Goal: Find specific page/section: Find specific page/section

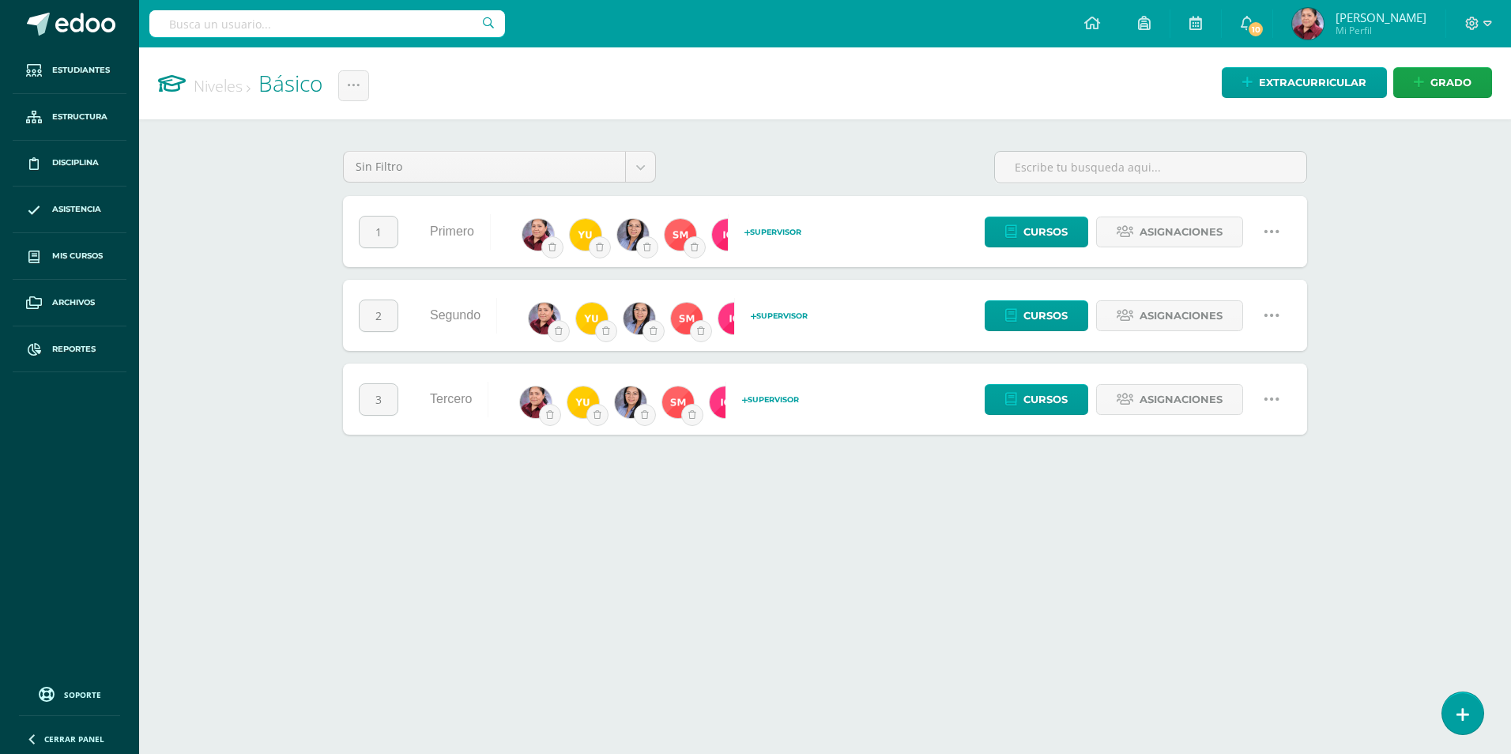
click at [357, 35] on input "text" at bounding box center [327, 23] width 356 height 27
type input "Karen Isabella"
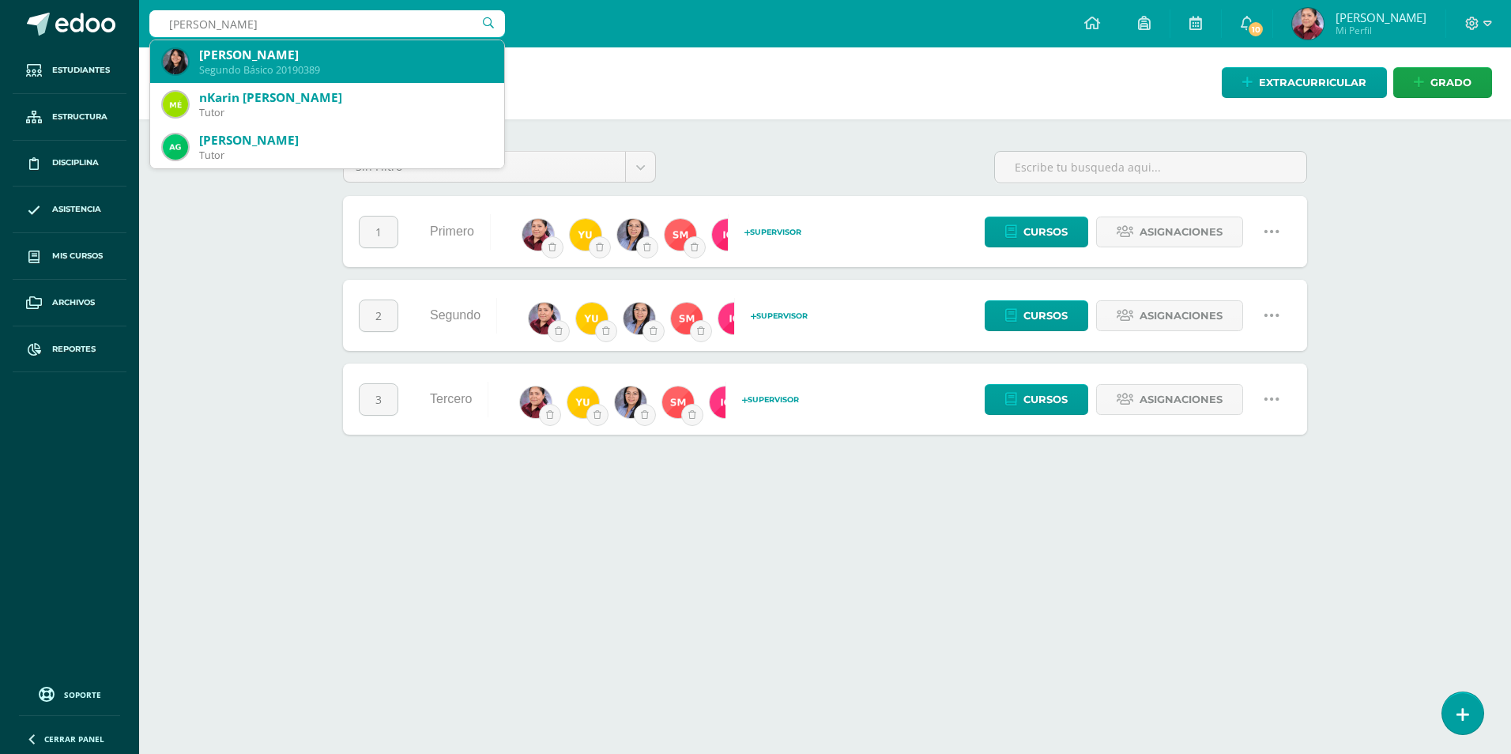
click at [352, 59] on div "Karen Isabella Orellana Gutiérrez" at bounding box center [345, 55] width 292 height 17
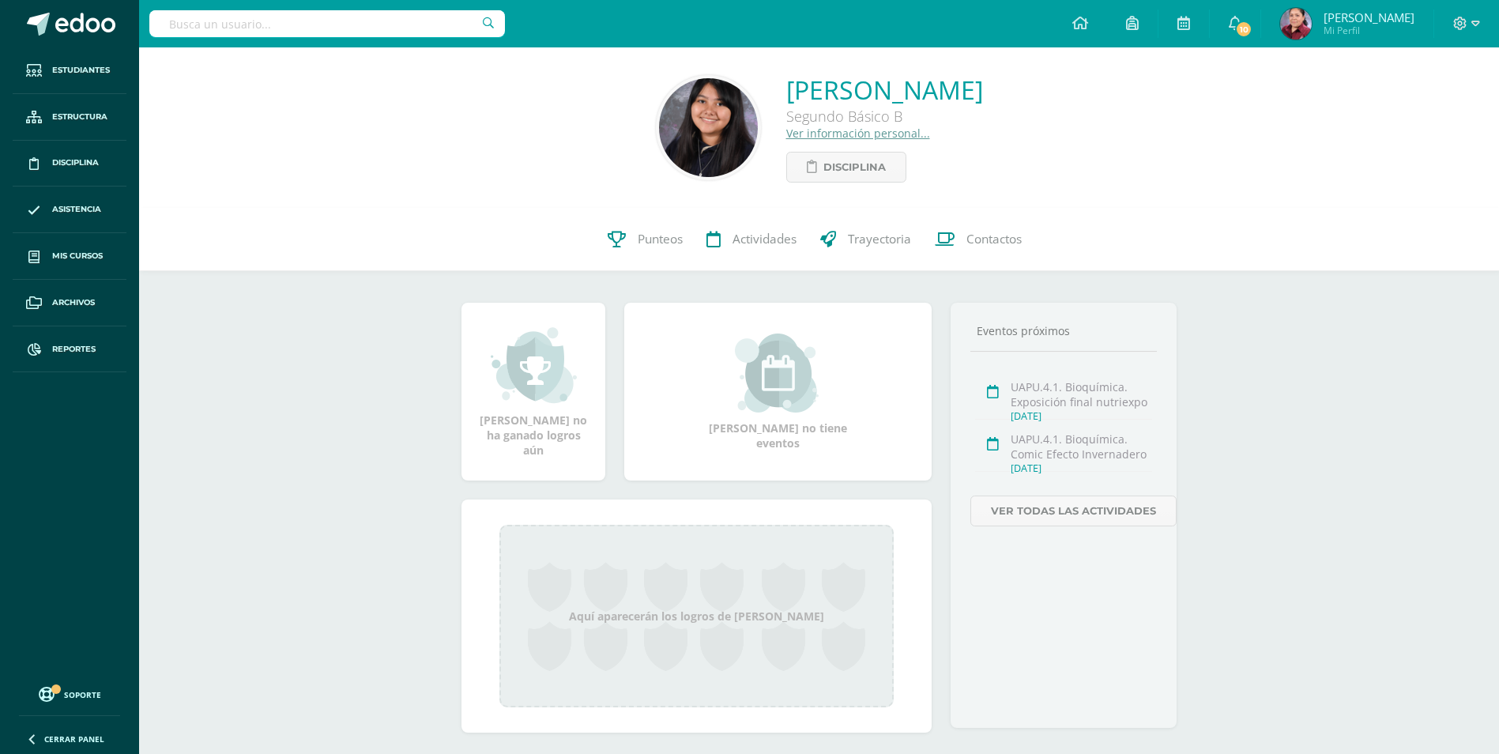
click at [279, 18] on input "text" at bounding box center [327, 23] width 356 height 27
type input "[PERSON_NAME]"
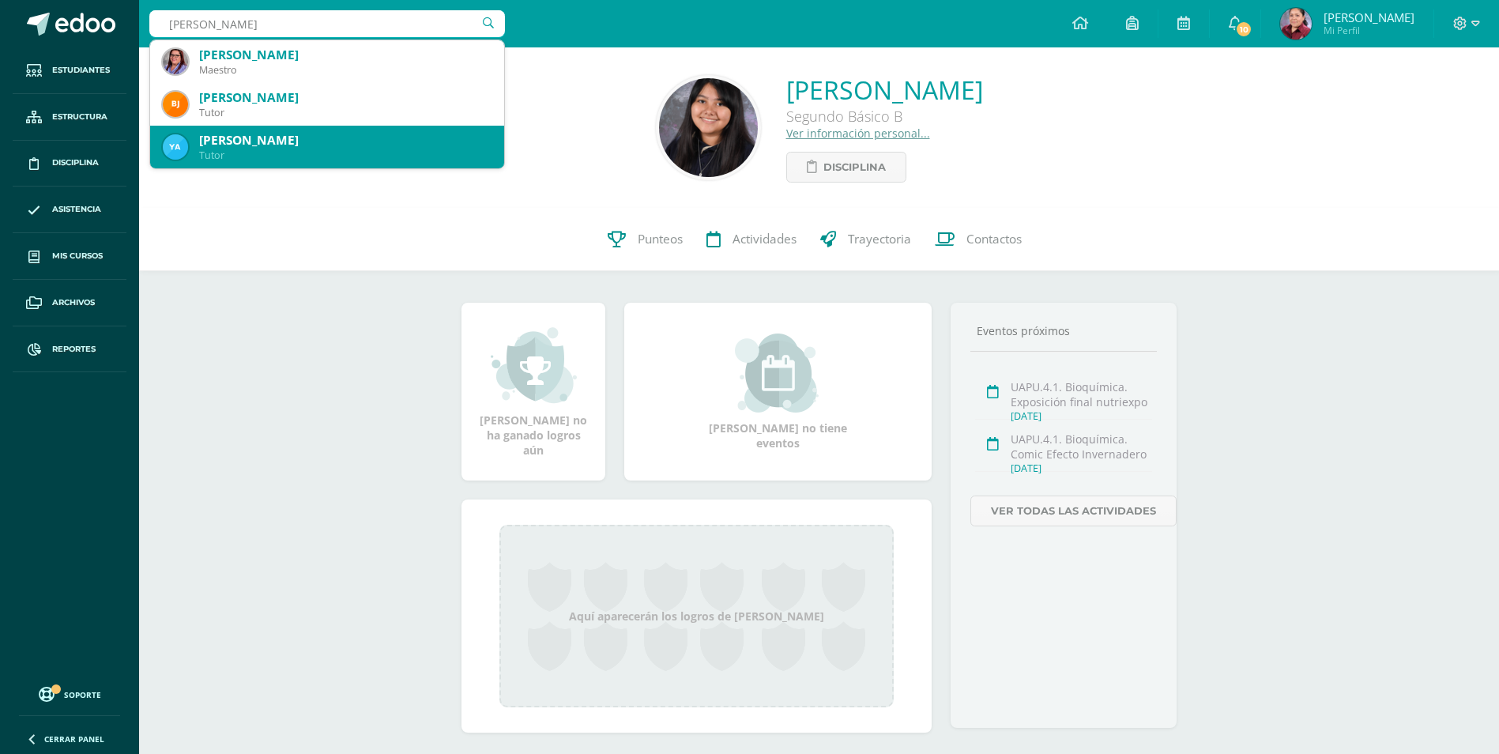
click at [375, 153] on div "Tutor" at bounding box center [345, 155] width 292 height 13
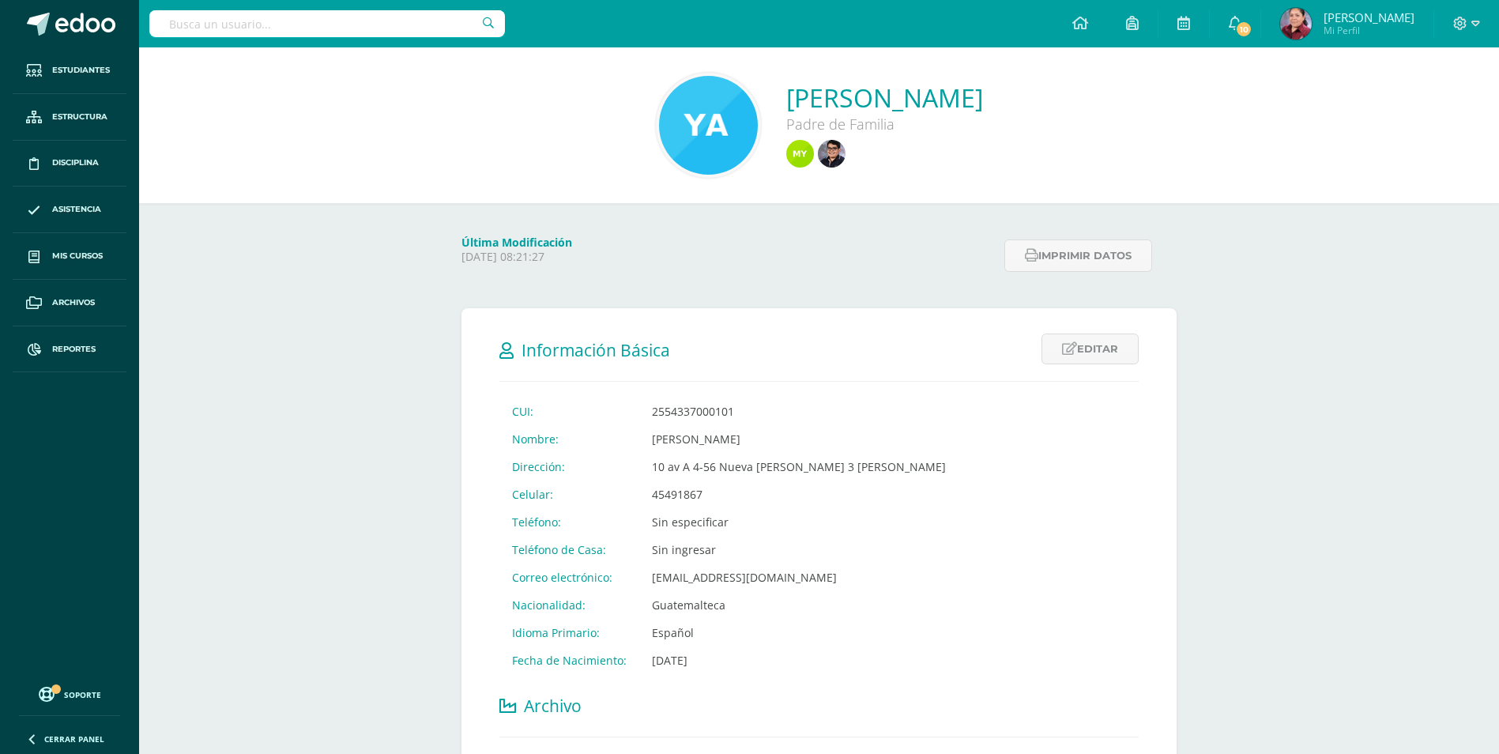
click at [356, 13] on input "text" at bounding box center [327, 23] width 356 height 27
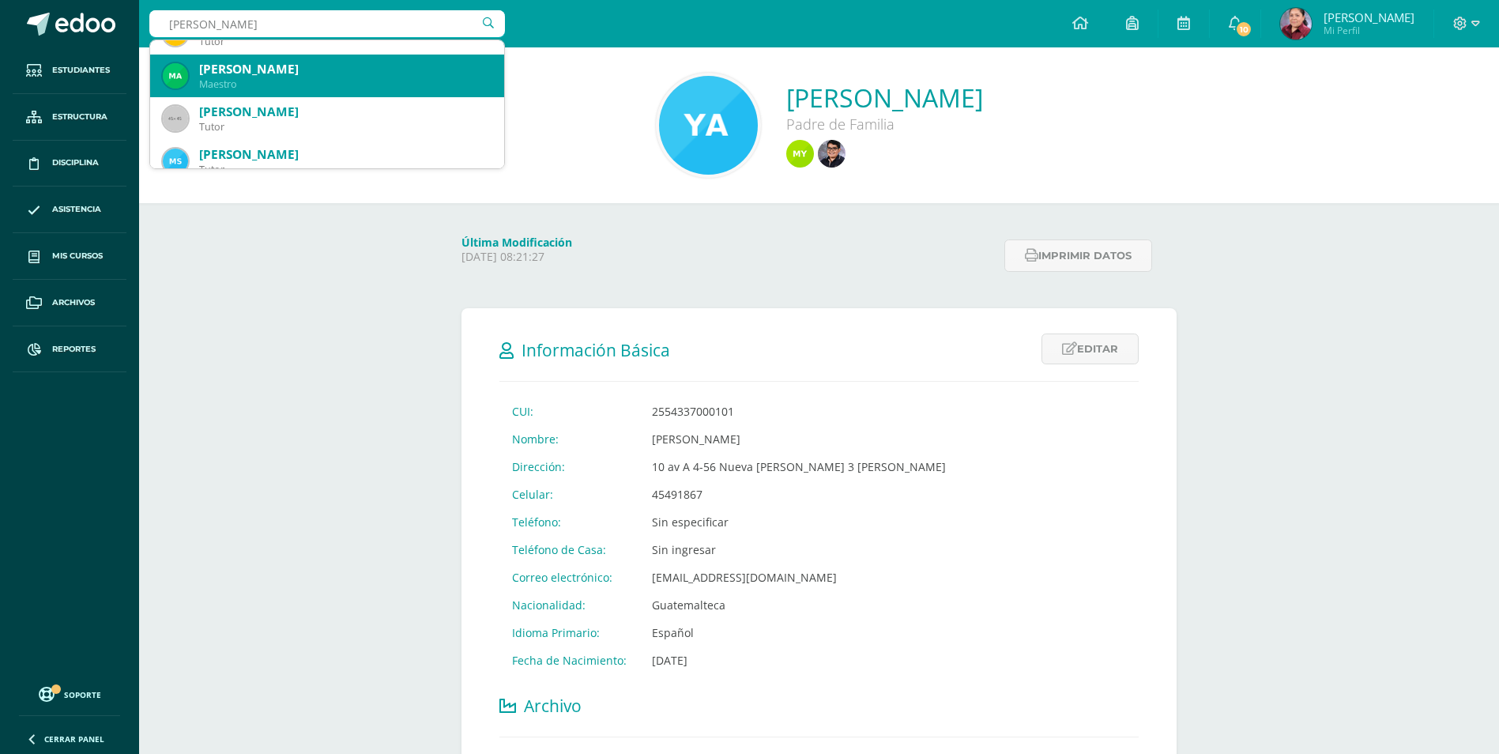
scroll to position [790, 0]
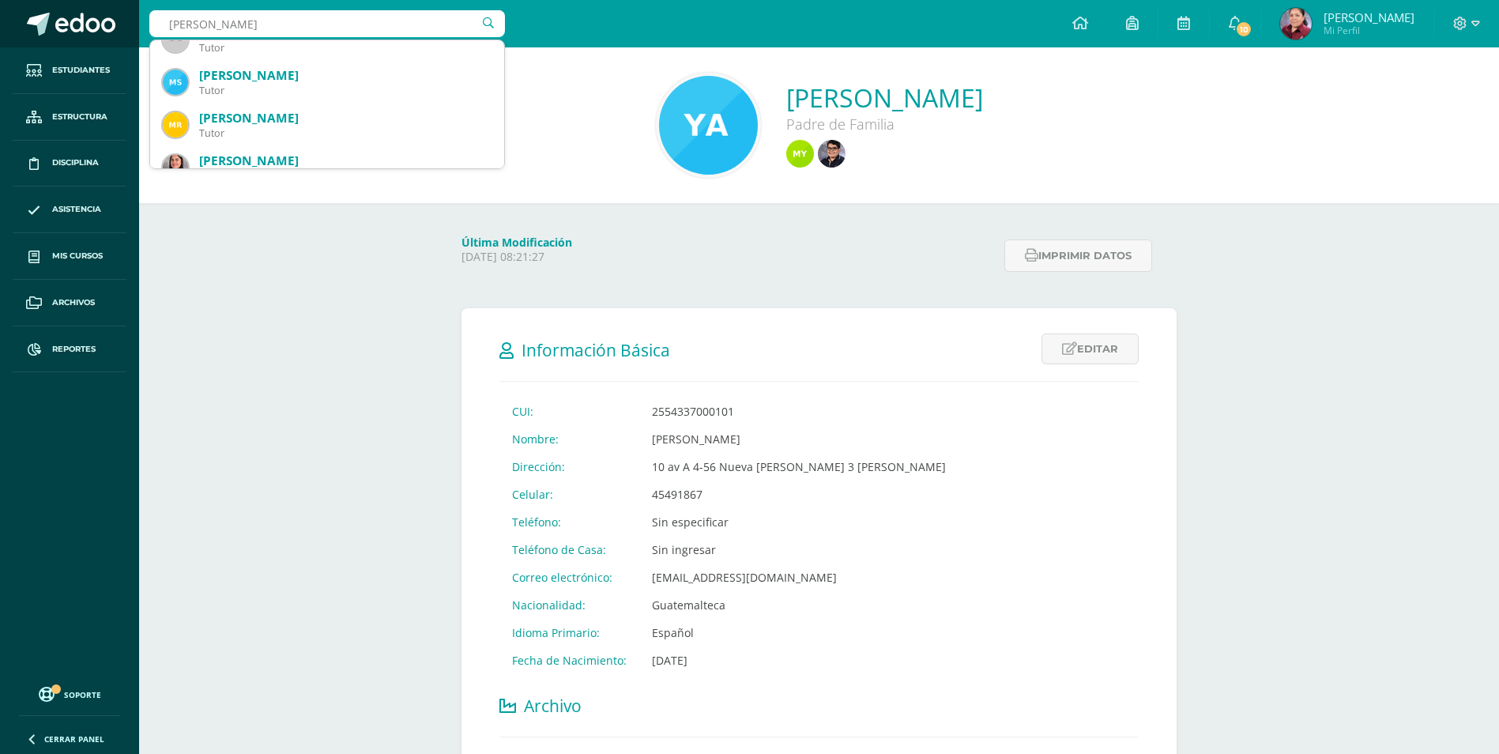
drag, startPoint x: 333, startPoint y: 22, endPoint x: 138, endPoint y: 28, distance: 194.5
click at [138, 28] on body "Estudiantes Estructura Disciplina Asistencia Mis cursos Archivos Reportes Sopor…" at bounding box center [749, 691] width 1499 height 1383
type input "Xavier Andrés"
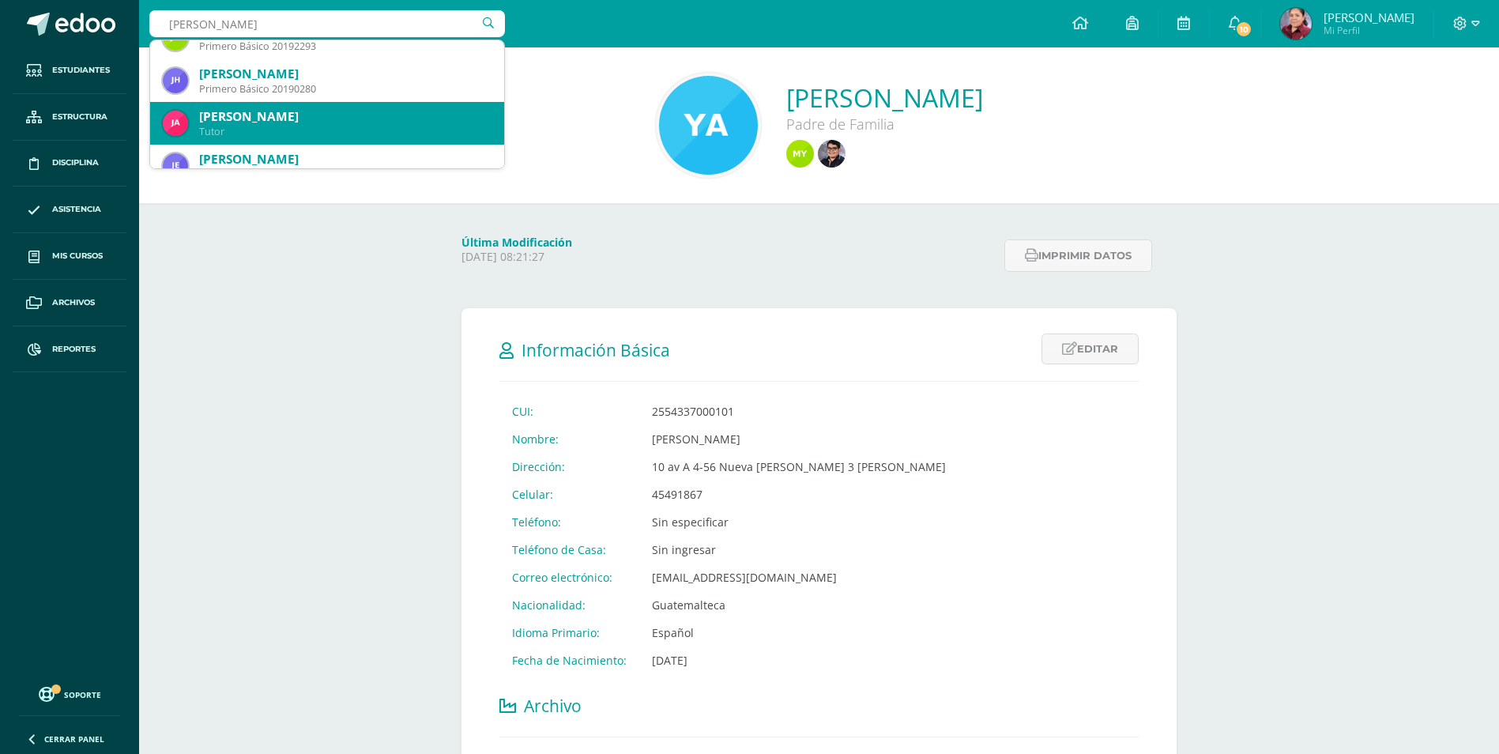
scroll to position [0, 0]
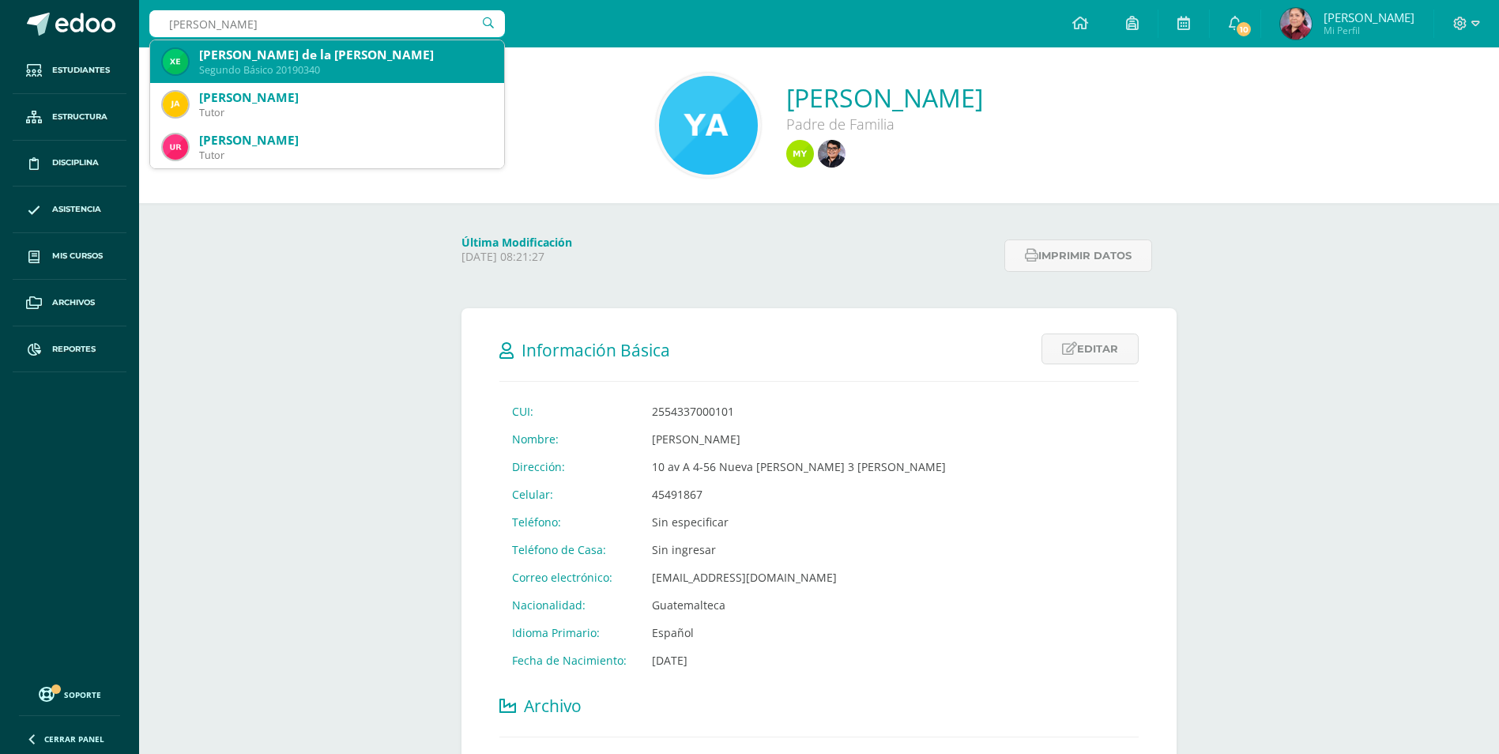
click at [335, 59] on div "Xavier Andrés Escobar de la Rosa" at bounding box center [345, 55] width 292 height 17
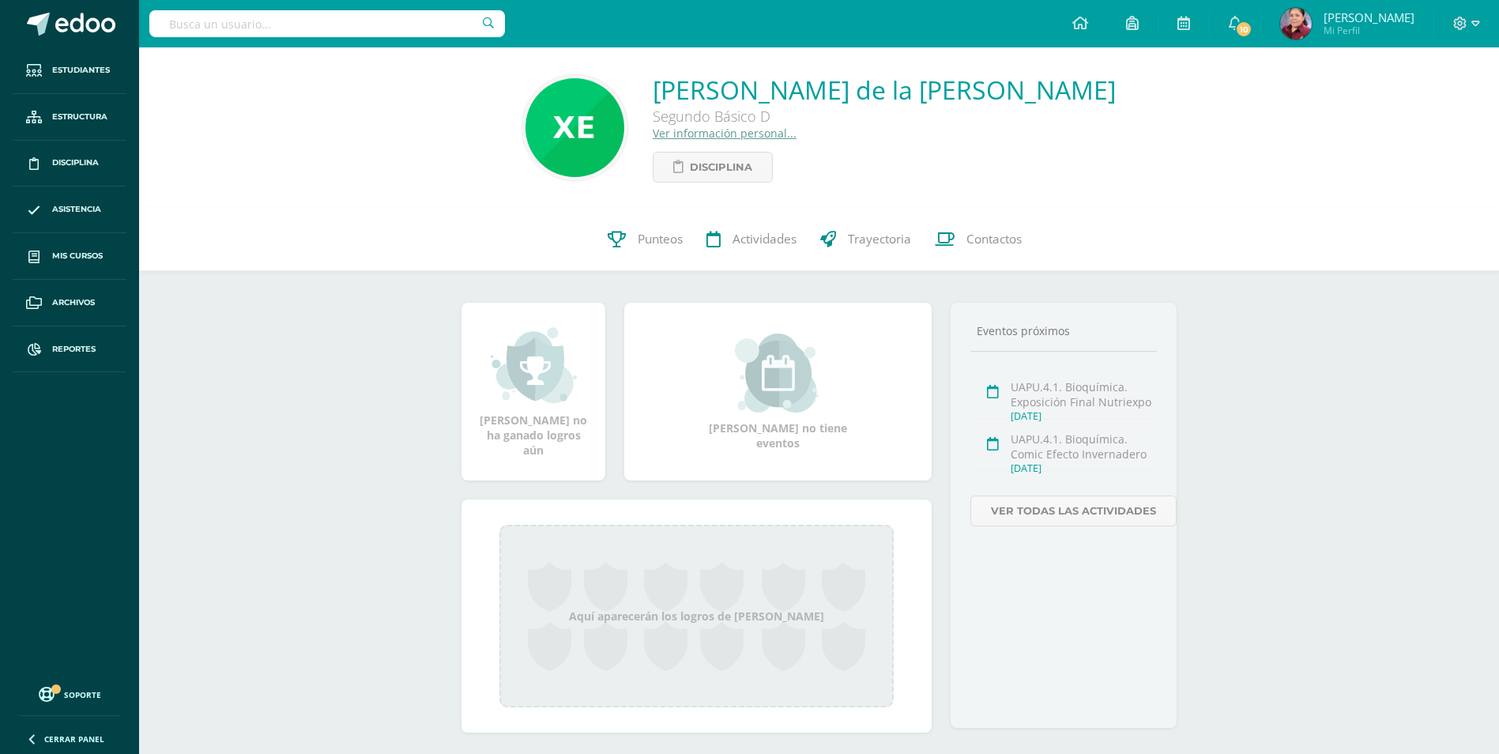
click at [322, 37] on div at bounding box center [327, 23] width 356 height 47
click at [325, 29] on input "text" at bounding box center [327, 23] width 356 height 27
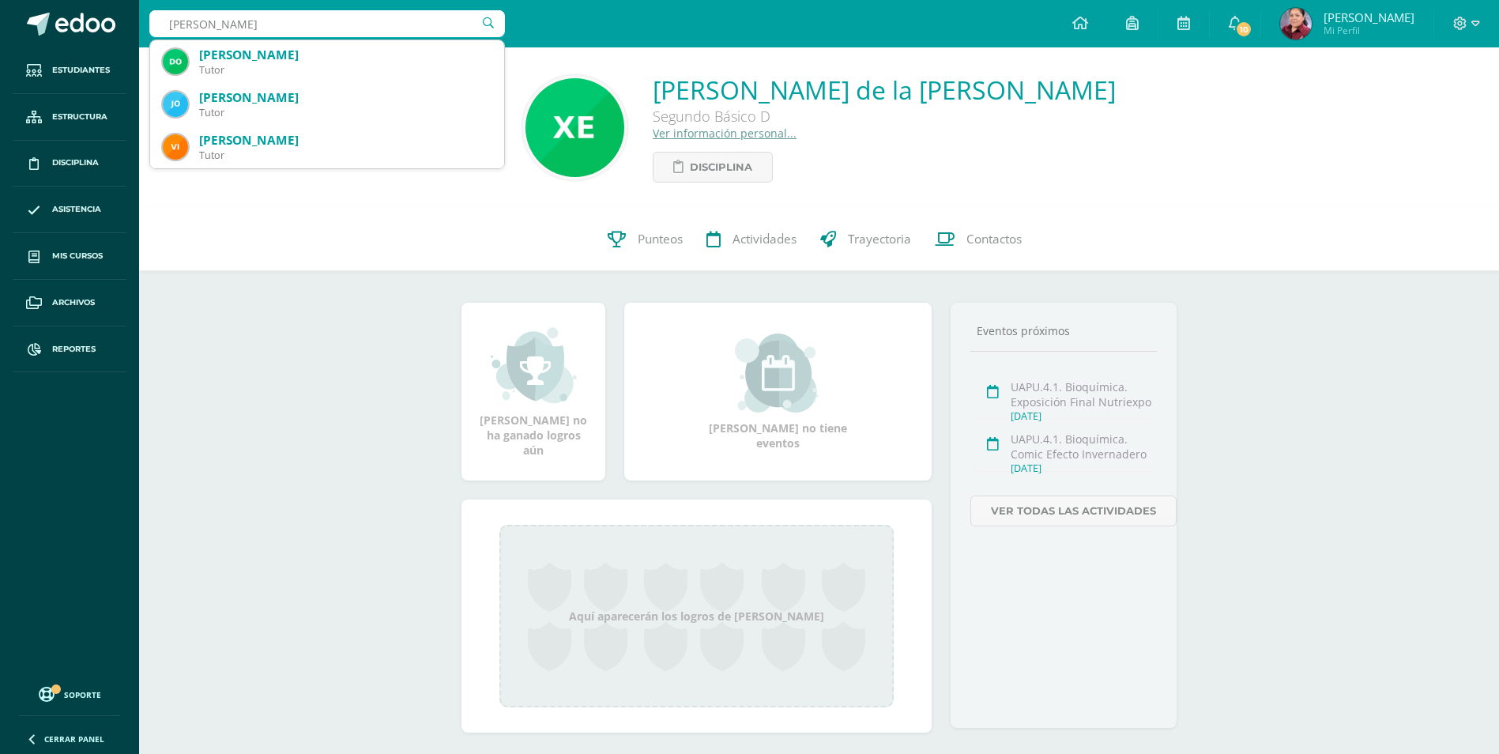
type input "Josè Alejandro Romero"
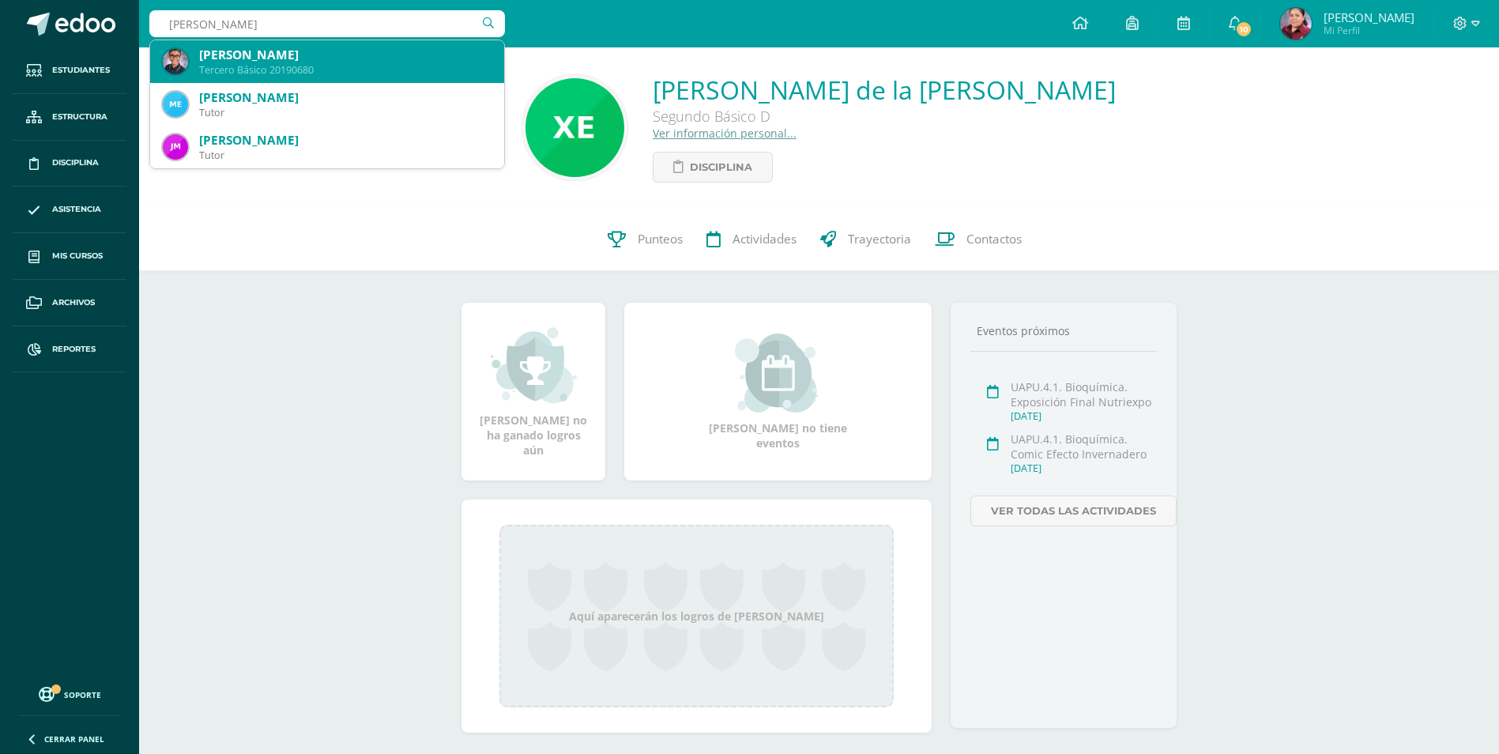
click at [385, 70] on div "Tercero Básico 20190680" at bounding box center [345, 69] width 292 height 13
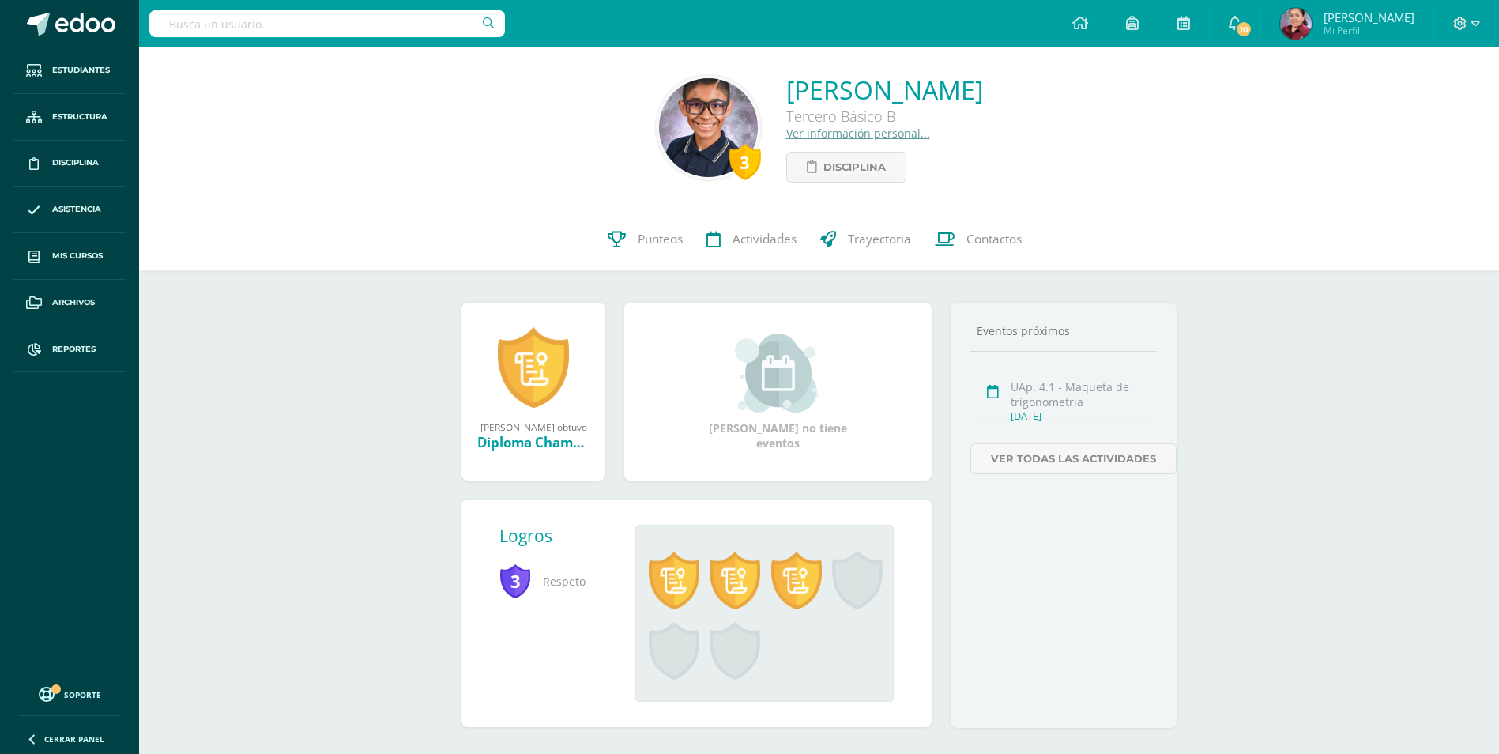
click at [390, 21] on input "text" at bounding box center [327, 23] width 356 height 27
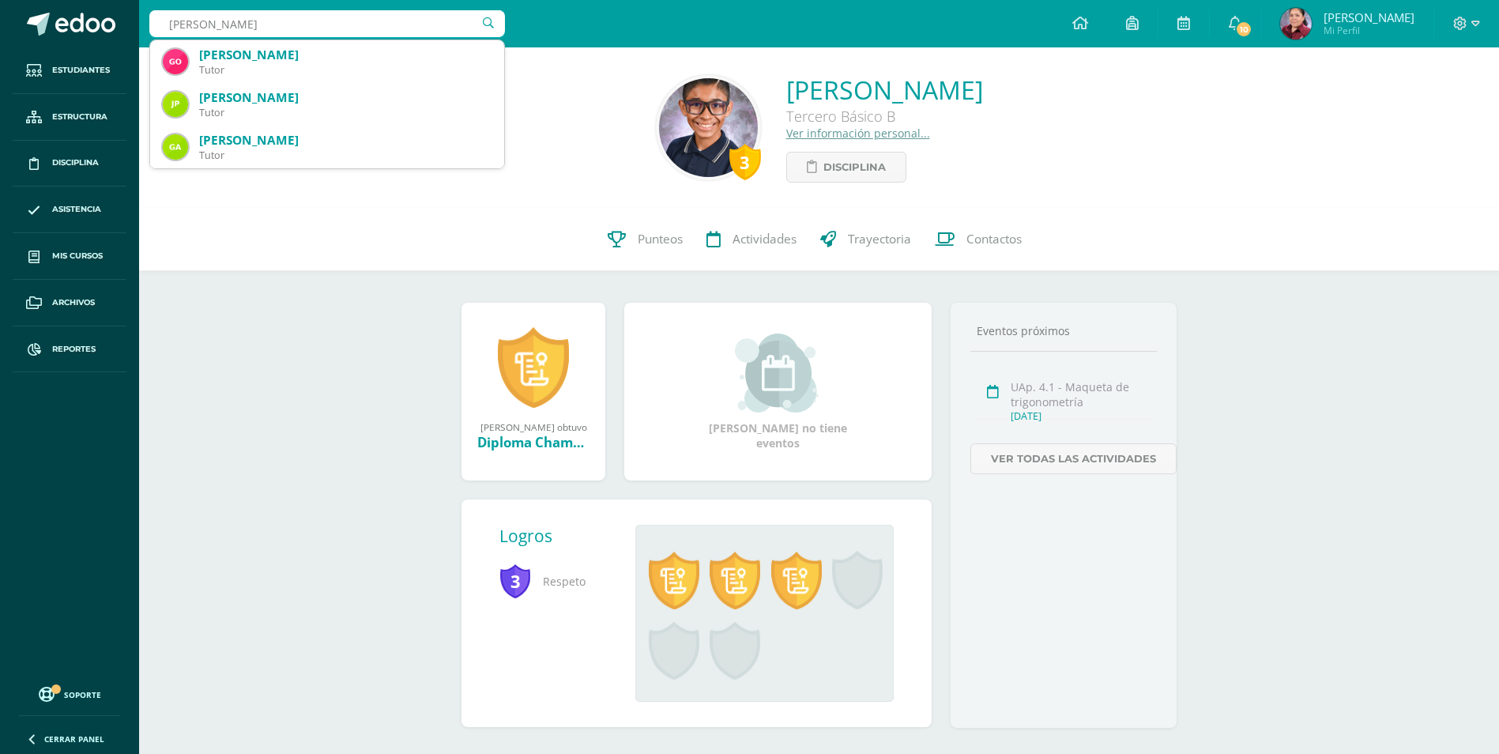
type input "[PERSON_NAME]"
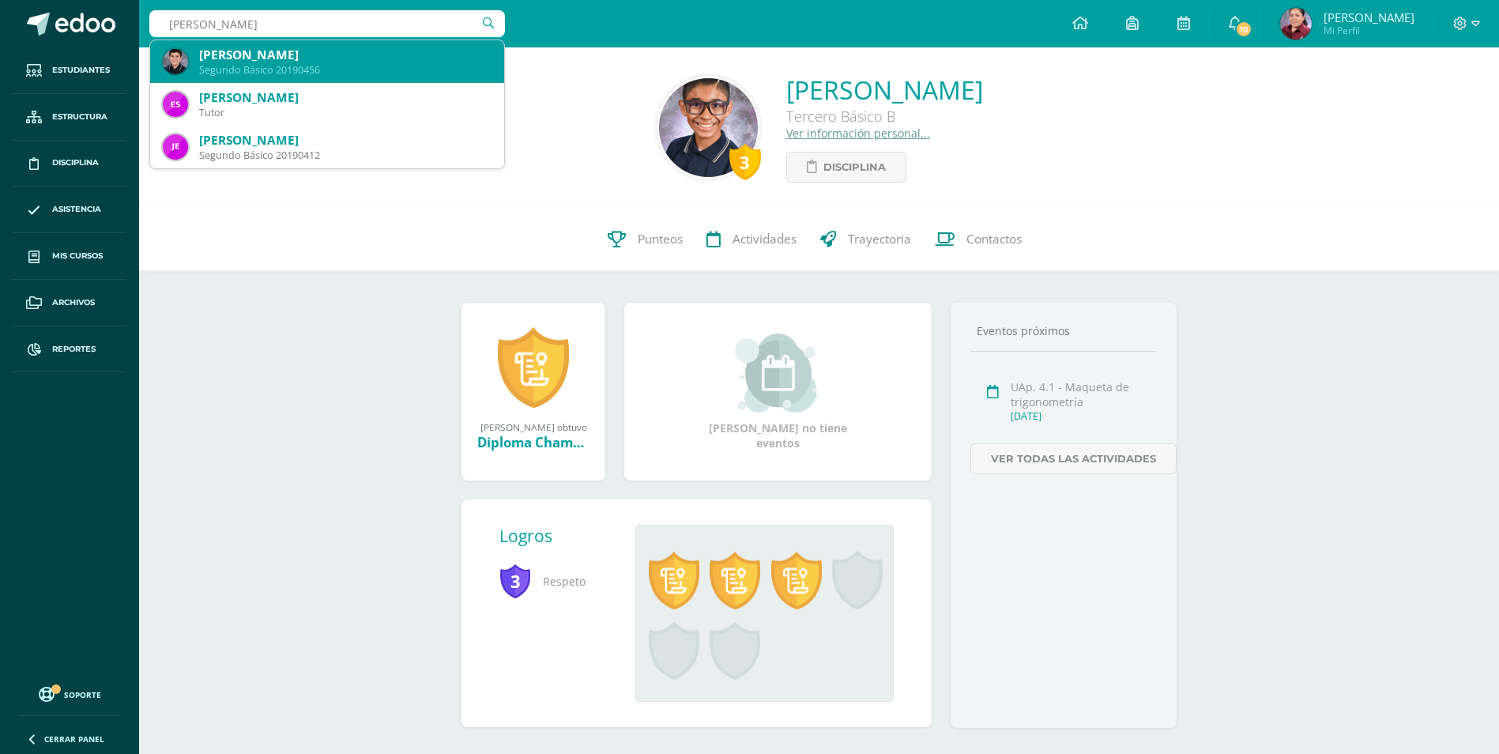
click at [340, 62] on div "[PERSON_NAME]" at bounding box center [345, 55] width 292 height 17
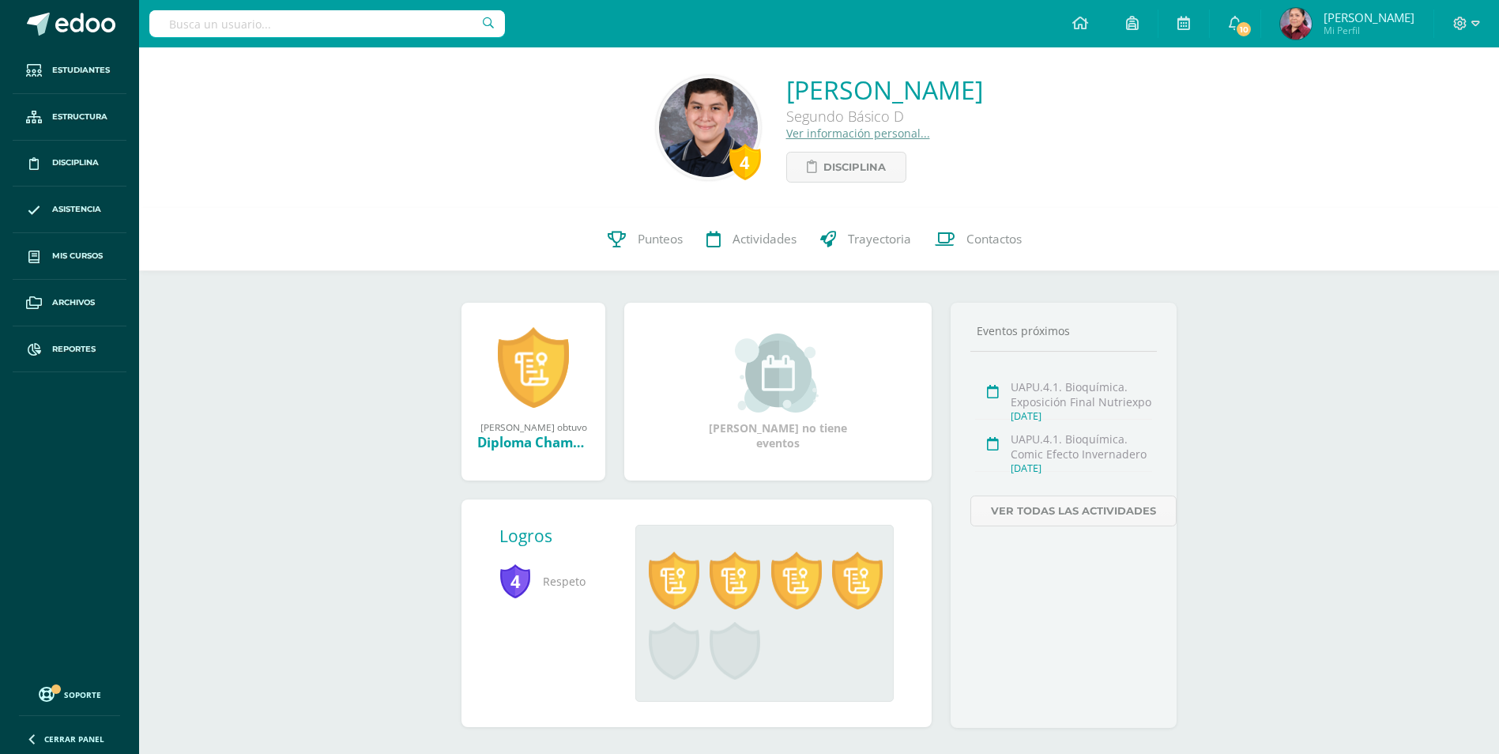
click at [371, 19] on input "text" at bounding box center [327, 23] width 356 height 27
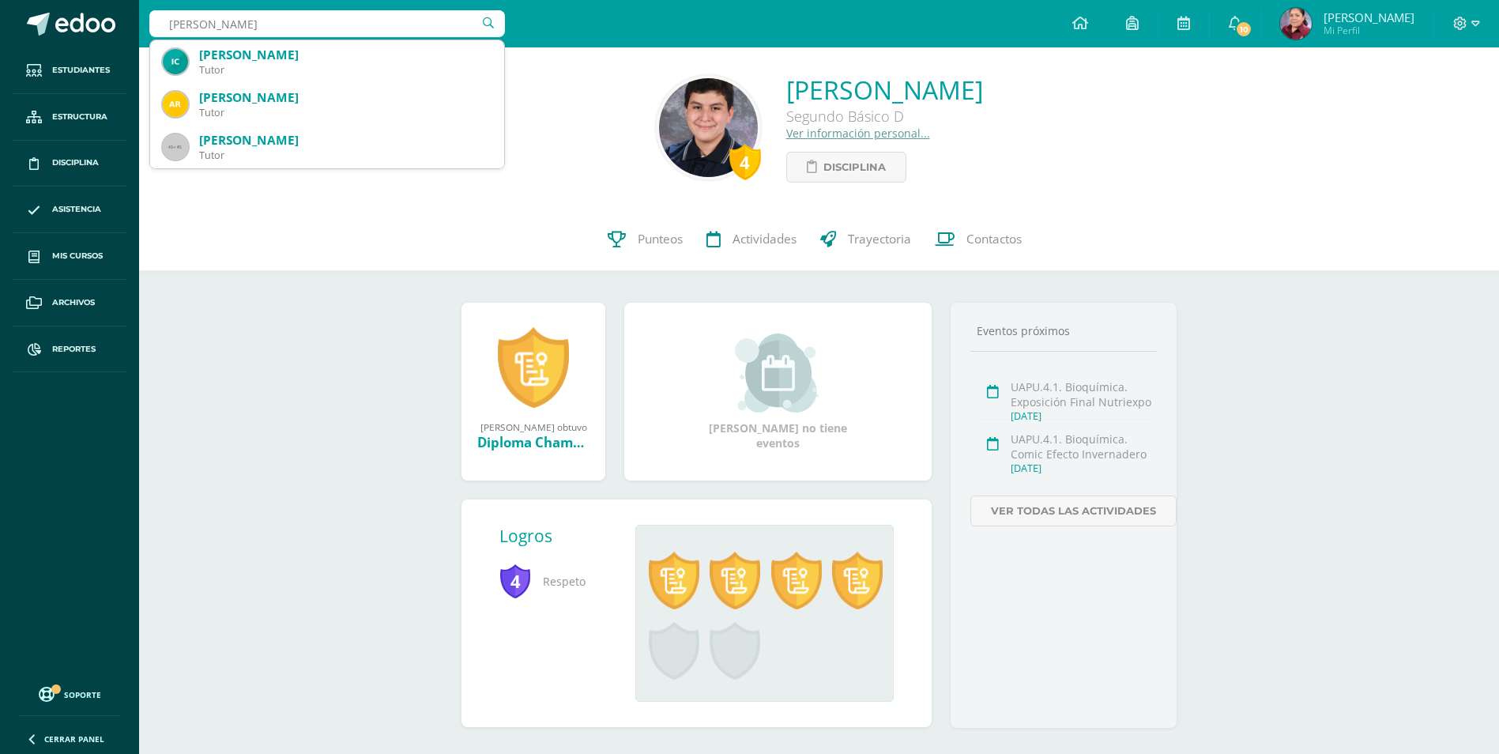
type input "MAssella"
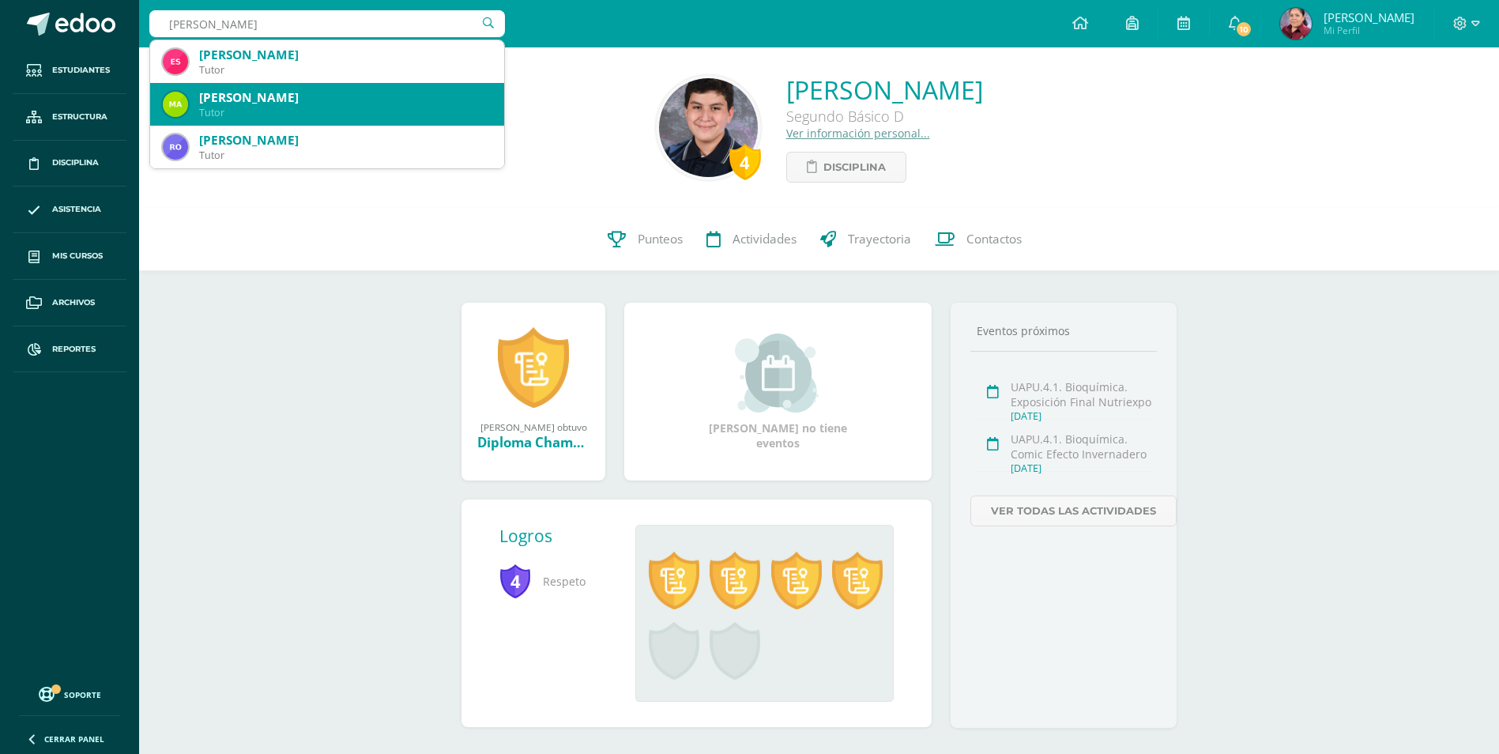
scroll to position [79, 0]
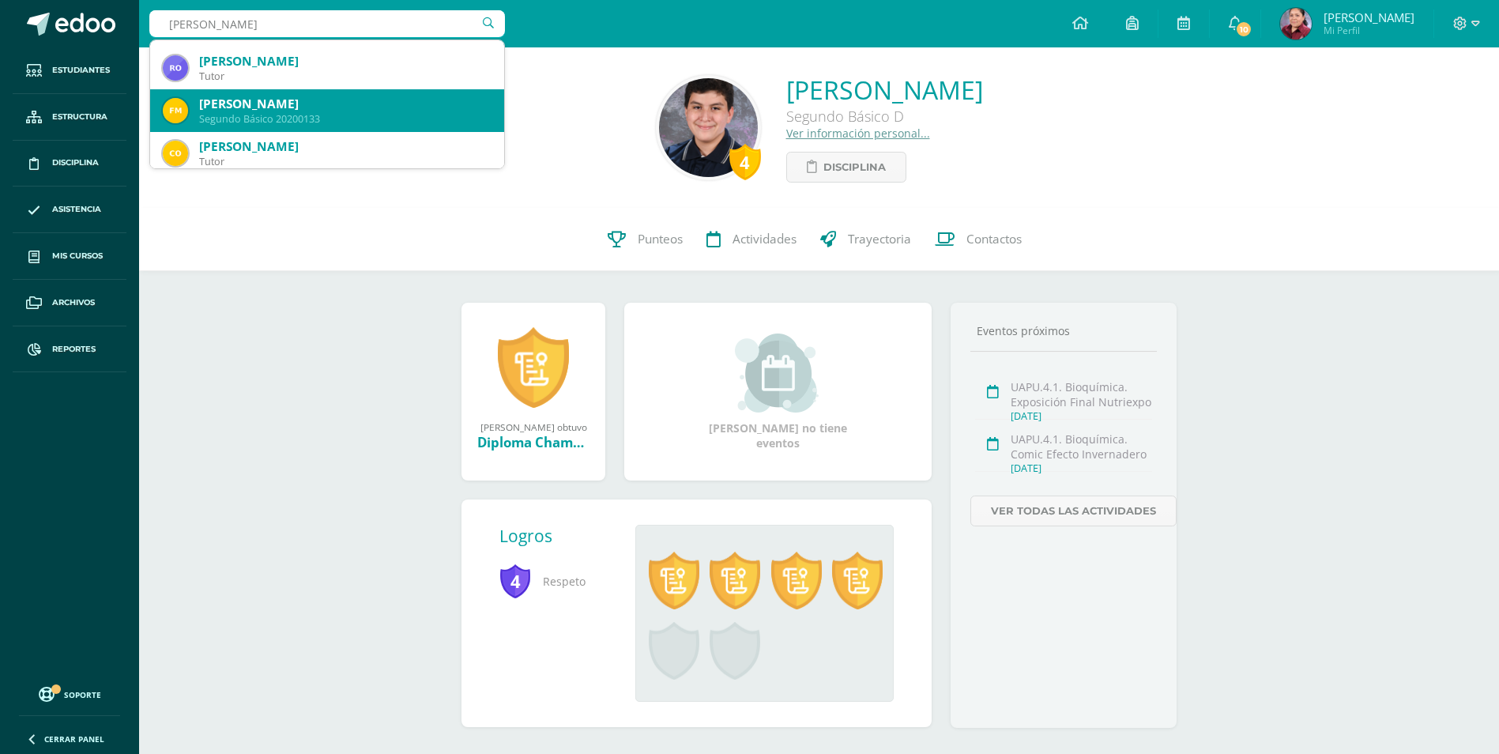
click at [386, 103] on div "[PERSON_NAME]" at bounding box center [345, 104] width 292 height 17
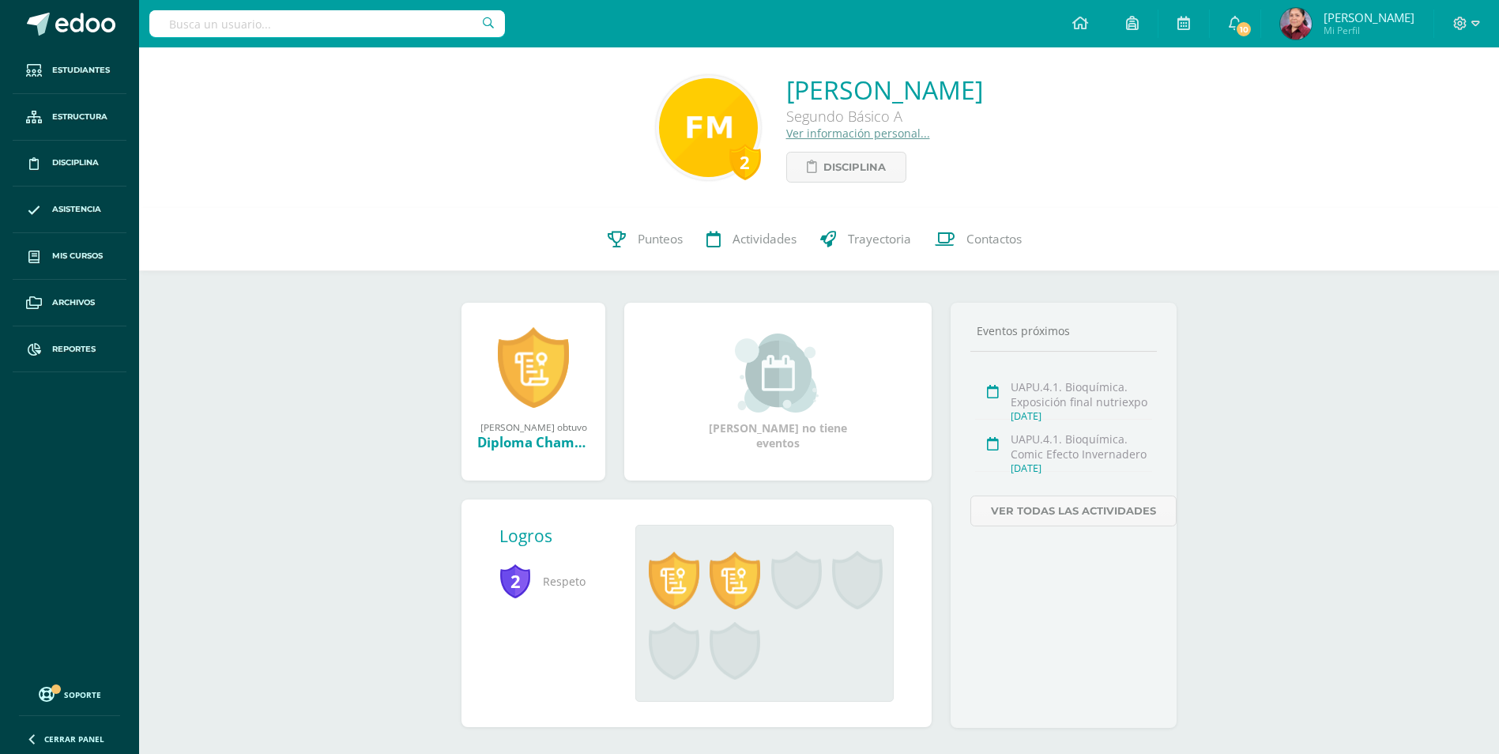
click at [308, 17] on input "text" at bounding box center [327, 23] width 356 height 27
drag, startPoint x: 387, startPoint y: 13, endPoint x: 156, endPoint y: 18, distance: 230.8
click at [156, 18] on div "[PERSON_NAME] [PERSON_NAME]" at bounding box center [327, 23] width 356 height 47
drag, startPoint x: 355, startPoint y: 25, endPoint x: 5, endPoint y: 42, distance: 350.4
click at [5, 42] on body "Estudiantes Estructura Disciplina Asistencia Mis cursos Archivos Reportes Sopor…" at bounding box center [749, 389] width 1499 height 778
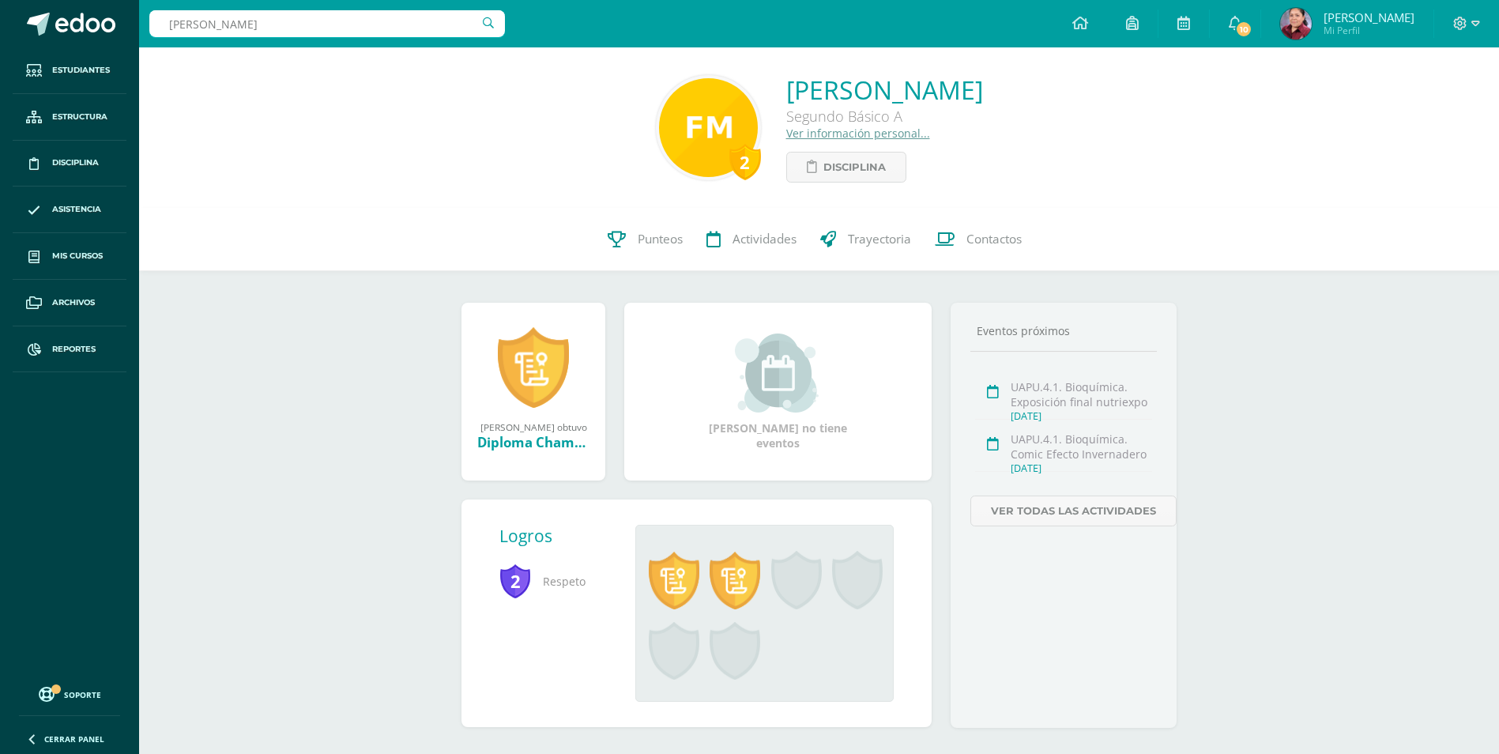
click at [317, 28] on input "[PERSON_NAME]" at bounding box center [327, 23] width 356 height 27
drag, startPoint x: 266, startPoint y: 25, endPoint x: 116, endPoint y: 37, distance: 150.6
click at [116, 37] on body "Estudiantes Estructura Disciplina Asistencia Mis cursos Archivos Reportes Sopor…" at bounding box center [749, 389] width 1499 height 778
drag, startPoint x: 311, startPoint y: 26, endPoint x: 151, endPoint y: 28, distance: 159.6
click at [151, 28] on input "[PERSON_NAME]" at bounding box center [327, 23] width 356 height 27
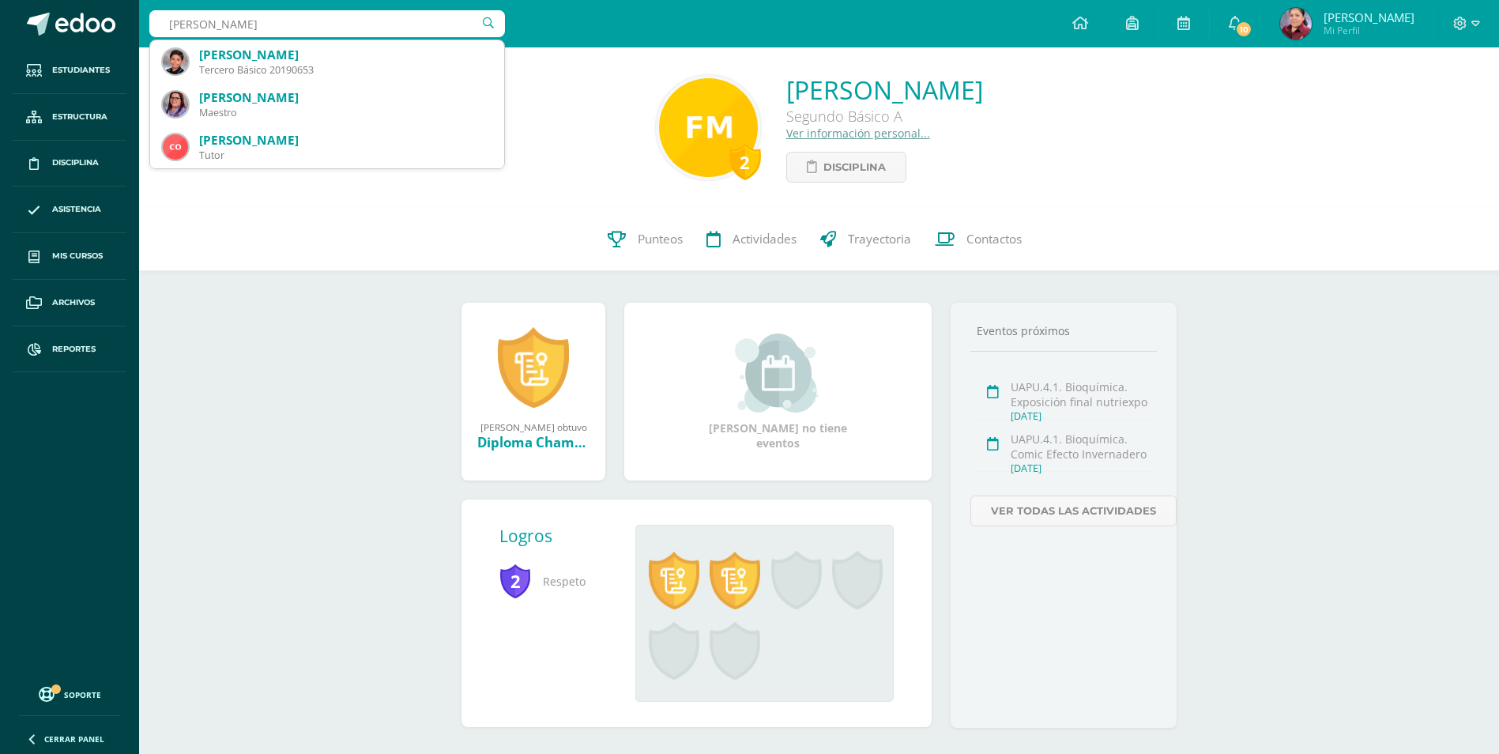
type input "[PERSON_NAME]"
